Goal: Navigation & Orientation: Find specific page/section

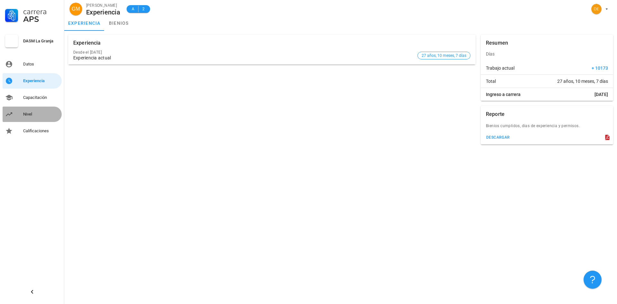
click at [30, 113] on div "Nivel" at bounding box center [41, 114] width 36 height 5
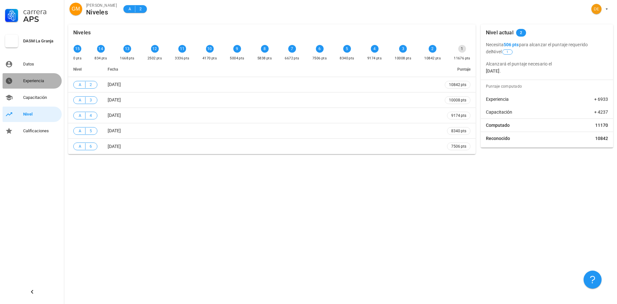
click at [28, 80] on div "Experiencia" at bounding box center [41, 80] width 36 height 5
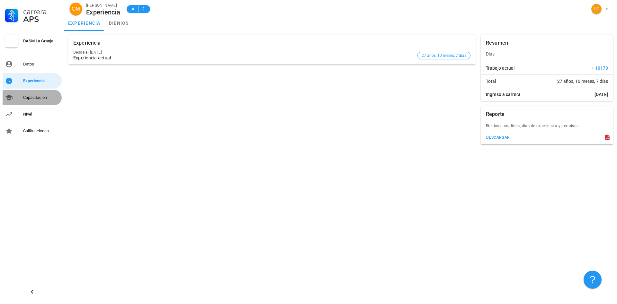
click at [31, 97] on div "Capacitación" at bounding box center [41, 97] width 36 height 5
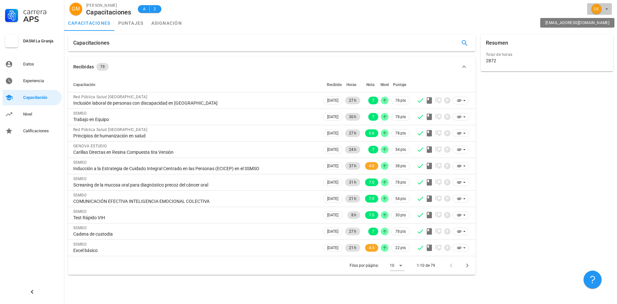
click at [605, 11] on icon "button" at bounding box center [606, 8] width 5 height 5
click at [599, 25] on div "Salir" at bounding box center [603, 25] width 10 height 13
